Goal: Task Accomplishment & Management: Manage account settings

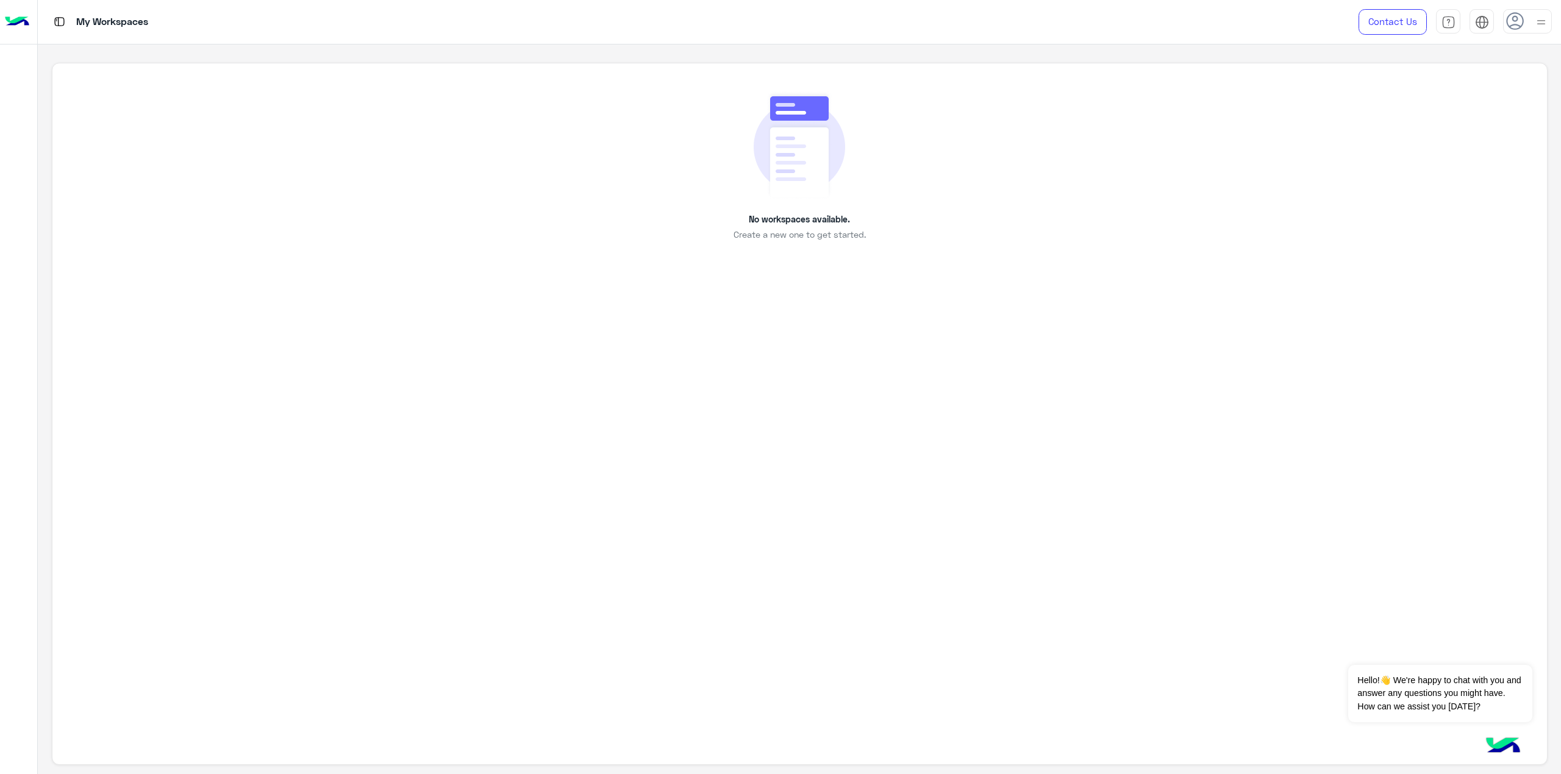
click at [1045, 471] on div "No workspaces available. Create a new one to get started." at bounding box center [799, 414] width 1495 height 703
click at [805, 396] on div "No workspaces available. Create a new one to get started." at bounding box center [799, 414] width 1495 height 703
click at [1518, 13] on icon at bounding box center [1515, 21] width 18 height 18
click at [1430, 93] on link "Profile" at bounding box center [1438, 98] width 25 height 10
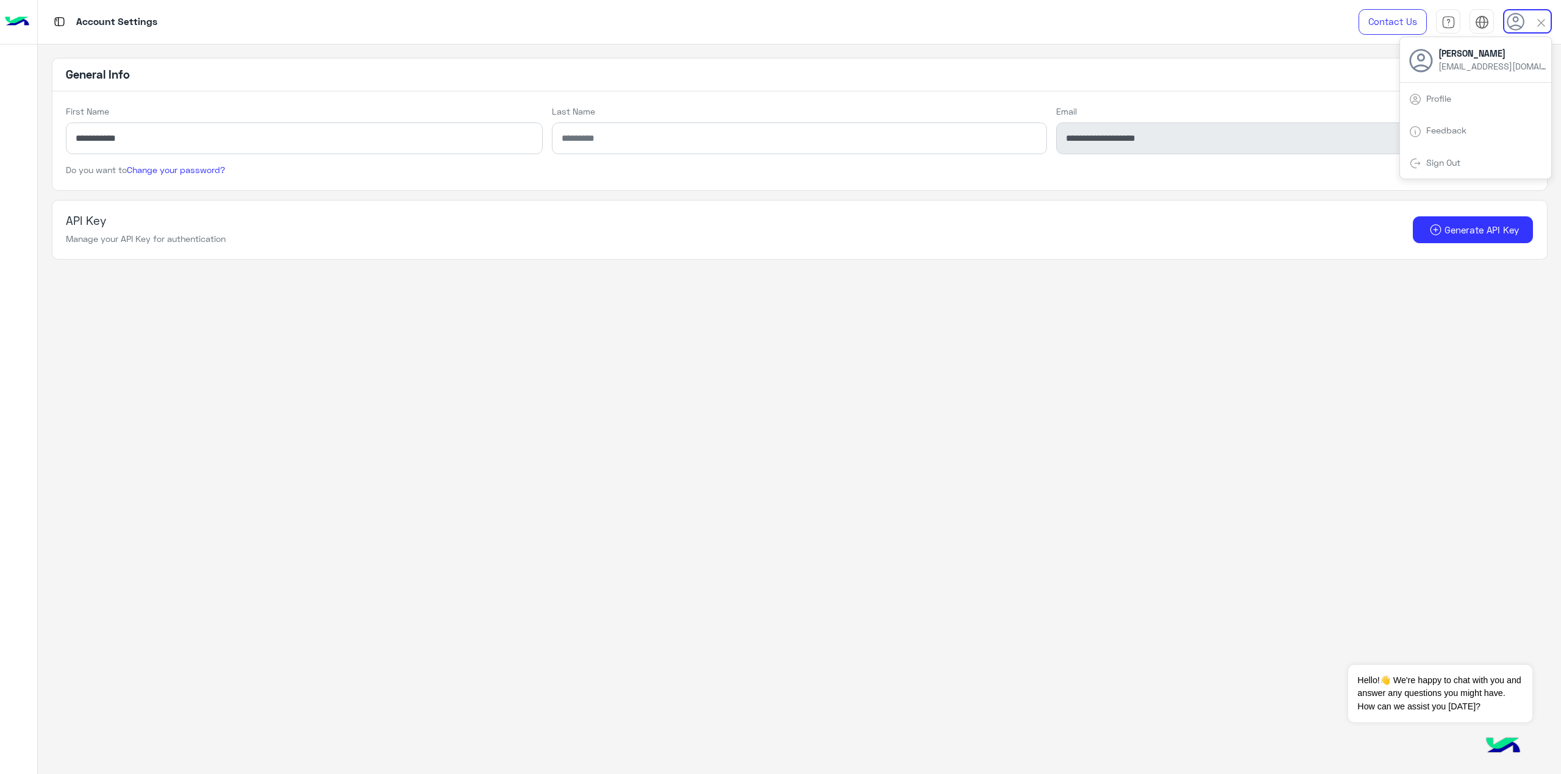
click at [454, 346] on app-account-settings-information "**********" at bounding box center [799, 410] width 1523 height 730
click at [0, 20] on div at bounding box center [18, 22] width 37 height 45
